Goal: Check status

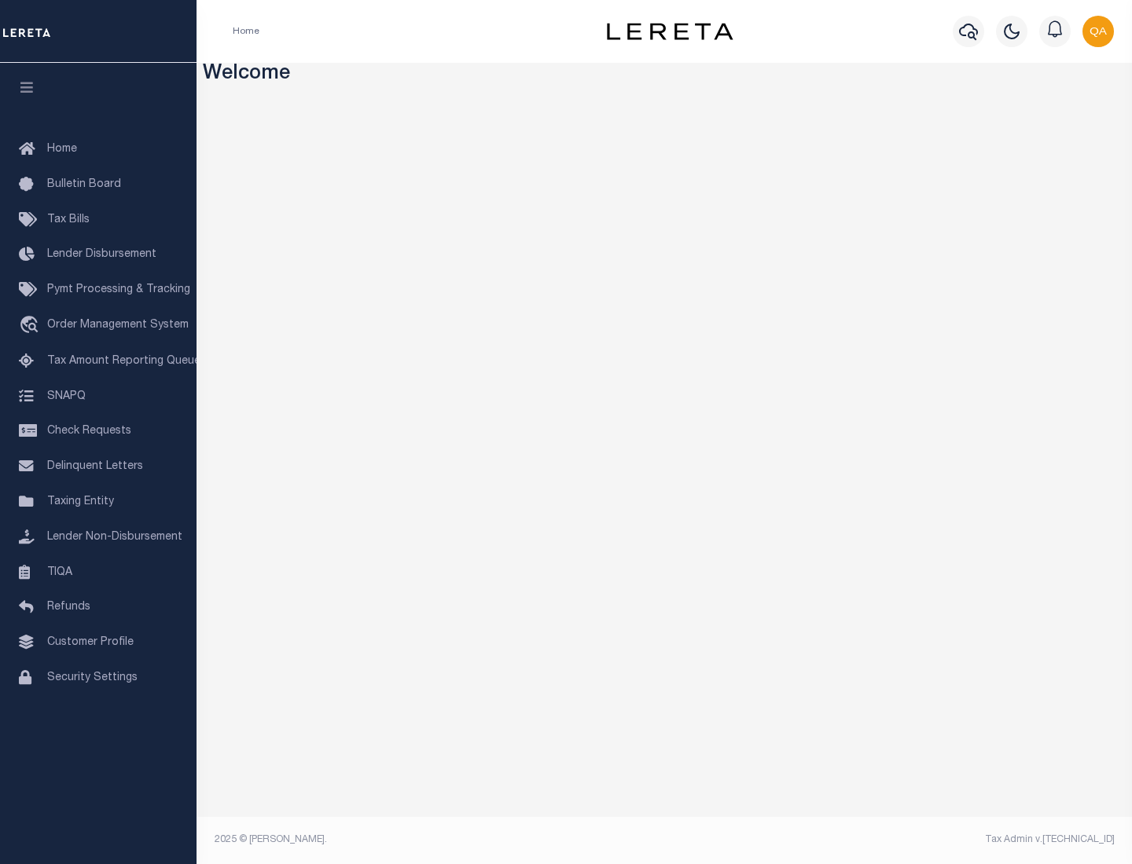
click at [98, 431] on span "Check Requests" at bounding box center [89, 431] width 84 height 11
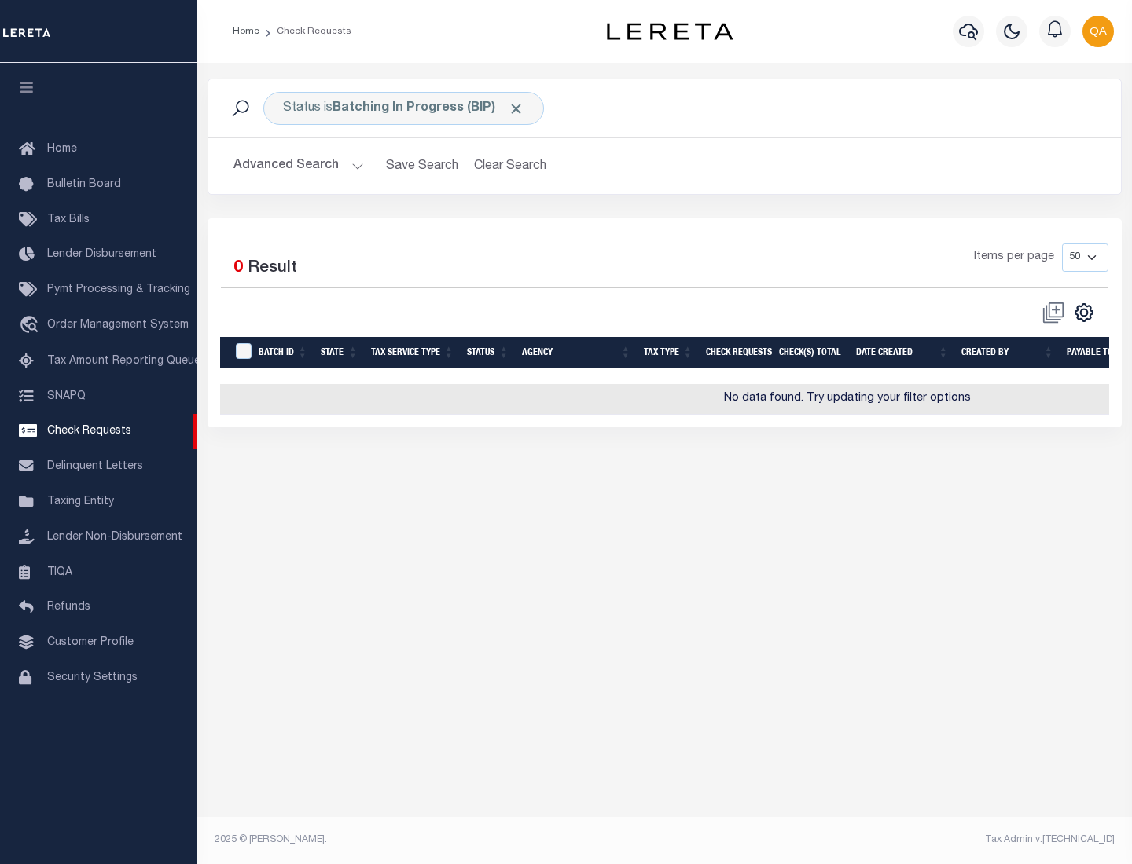
select select "50"
click at [516, 108] on span "Click to Remove" at bounding box center [516, 109] width 17 height 17
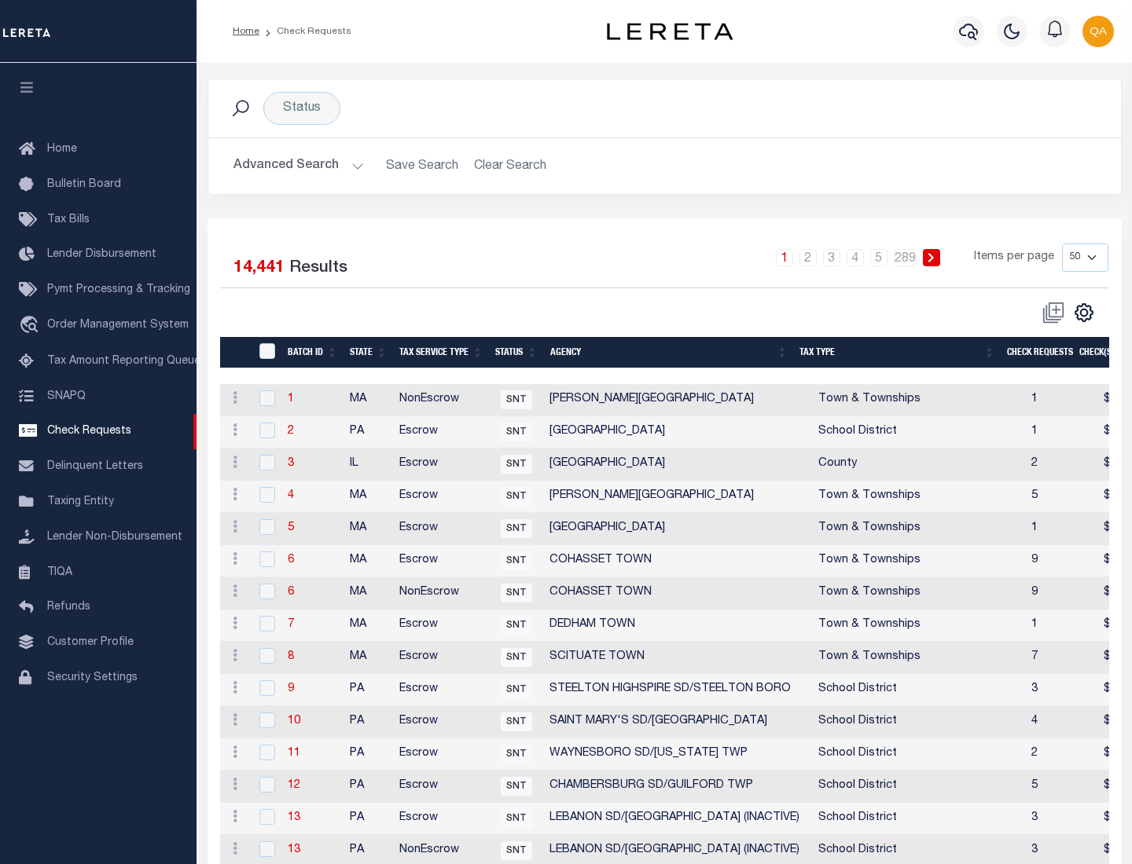
scroll to position [757, 0]
